Goal: Task Accomplishment & Management: Manage account settings

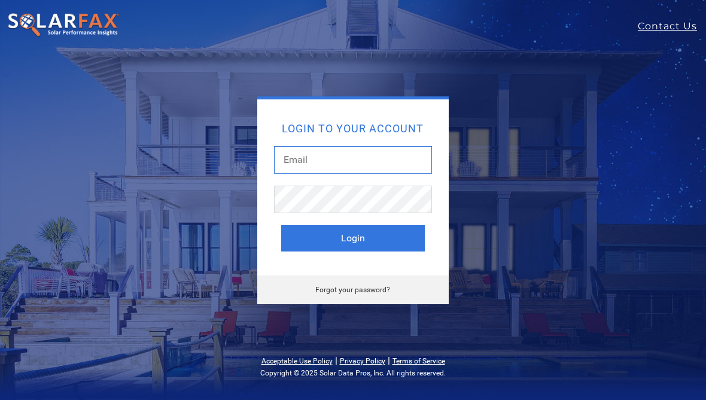
click at [403, 155] on input "text" at bounding box center [353, 160] width 158 height 28
type input "reagan.chris@gmail.com"
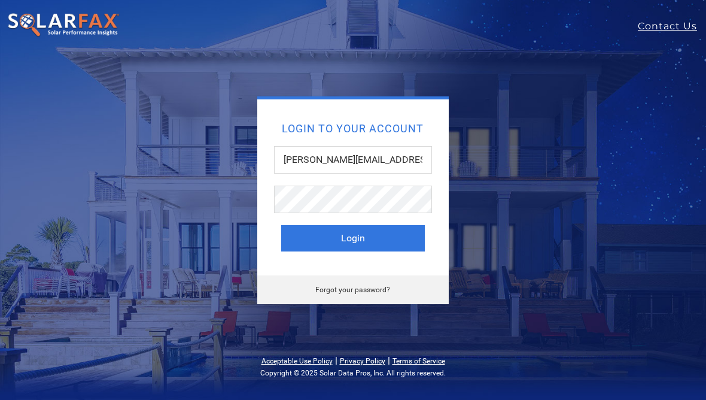
click at [400, 237] on button "Login" at bounding box center [353, 238] width 144 height 26
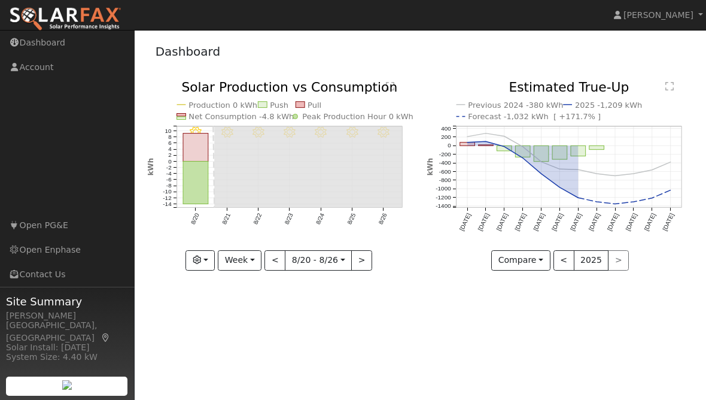
click at [669, 13] on span "[PERSON_NAME]" at bounding box center [658, 15] width 70 height 10
click at [665, 127] on link "Log Out" at bounding box center [656, 129] width 98 height 17
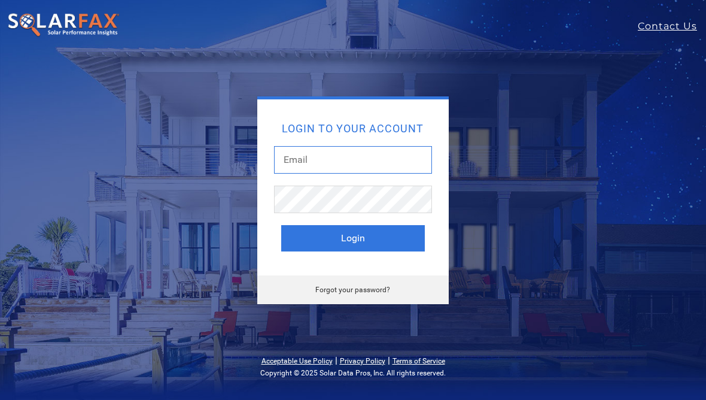
click at [379, 162] on input "text" at bounding box center [353, 160] width 158 height 28
type input "reagan.chris@gmail.com"
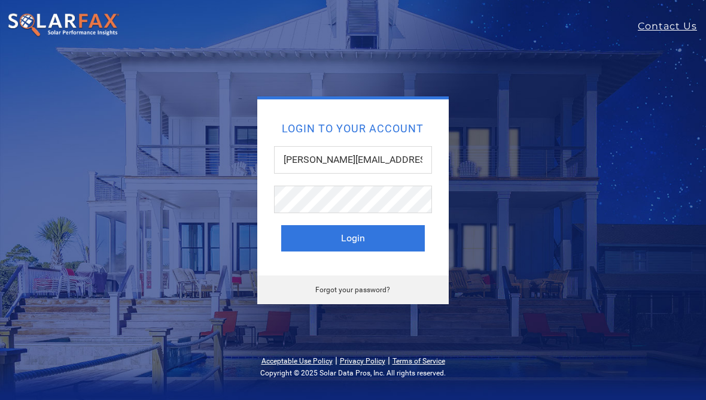
click at [314, 245] on button "Login" at bounding box center [353, 238] width 144 height 26
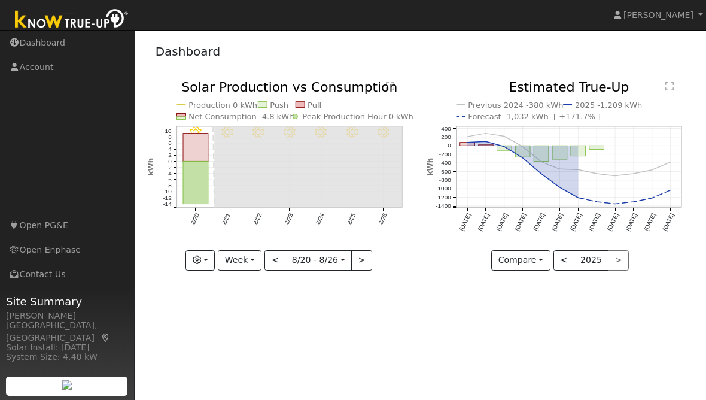
click at [699, 18] on link "[PERSON_NAME]" at bounding box center [659, 15] width 96 height 30
click at [660, 125] on link "Log Out" at bounding box center [656, 129] width 98 height 17
click at [29, 68] on link "Account" at bounding box center [67, 67] width 135 height 25
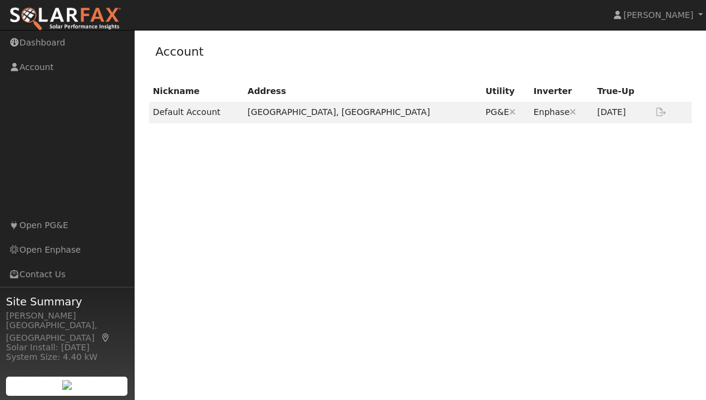
click at [664, 109] on icon at bounding box center [661, 112] width 11 height 8
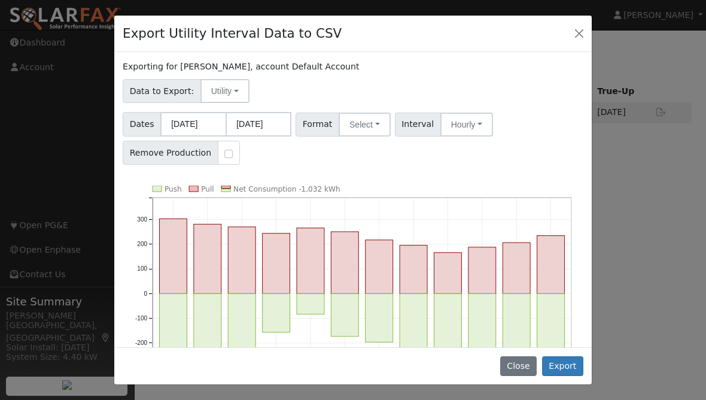
click at [218, 101] on button "Utility" at bounding box center [224, 91] width 49 height 24
click at [203, 136] on link "Solar" at bounding box center [236, 134] width 83 height 17
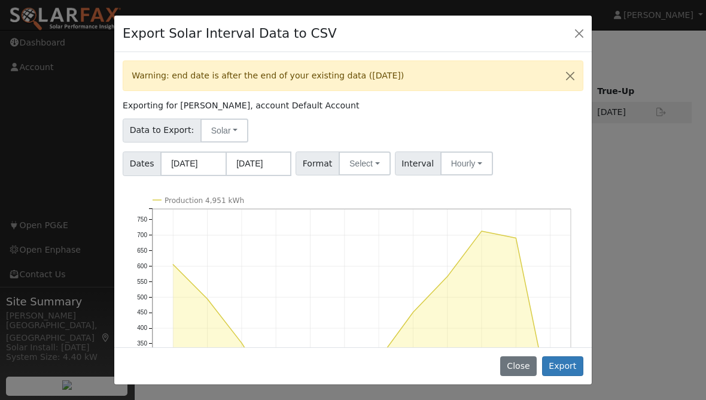
click at [581, 33] on button "Close" at bounding box center [579, 33] width 17 height 17
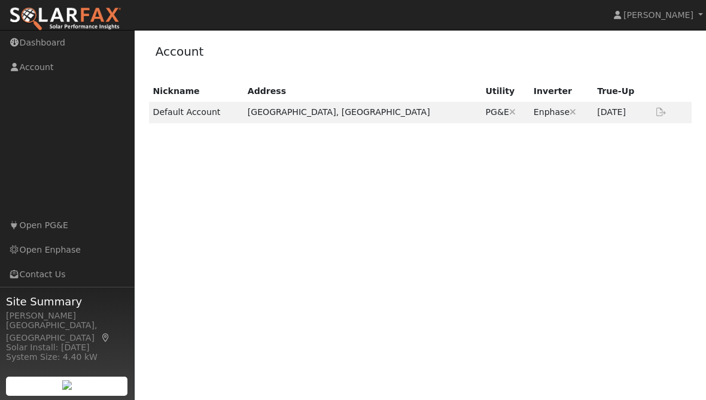
click at [44, 237] on link "Open PG&E" at bounding box center [67, 225] width 135 height 25
click at [704, 14] on link "[PERSON_NAME]" at bounding box center [659, 15] width 96 height 30
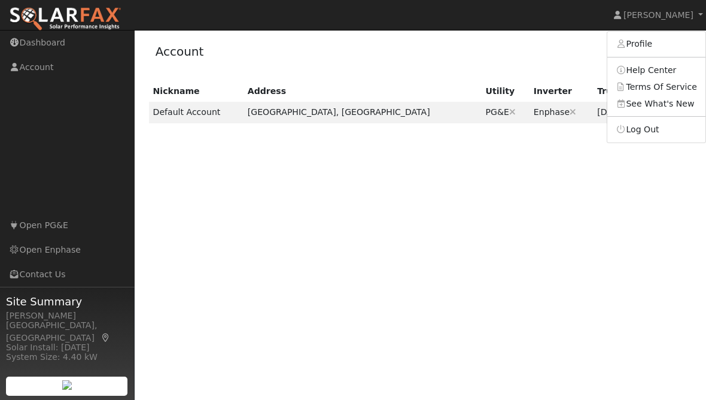
click at [666, 126] on link "Log Out" at bounding box center [656, 129] width 98 height 17
